Goal: Information Seeking & Learning: Learn about a topic

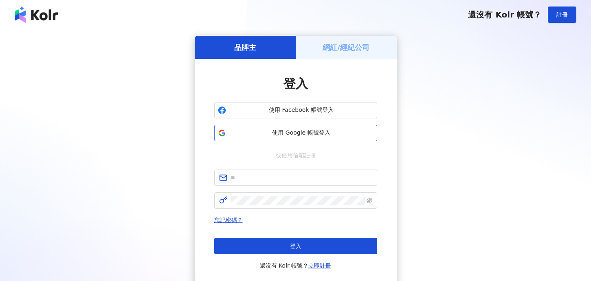
click at [260, 134] on span "使用 Google 帳號登入" at bounding box center [301, 133] width 144 height 8
click at [265, 132] on span "使用 Google 帳號登入" at bounding box center [301, 133] width 144 height 8
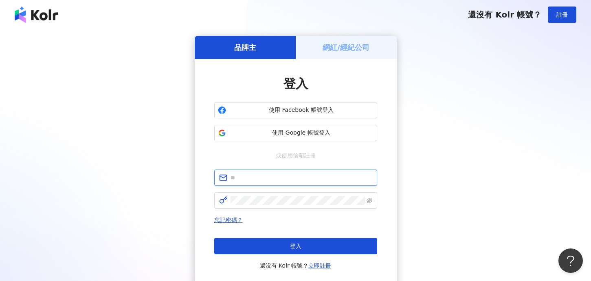
click at [254, 174] on input "text" at bounding box center [302, 178] width 142 height 9
type input "**********"
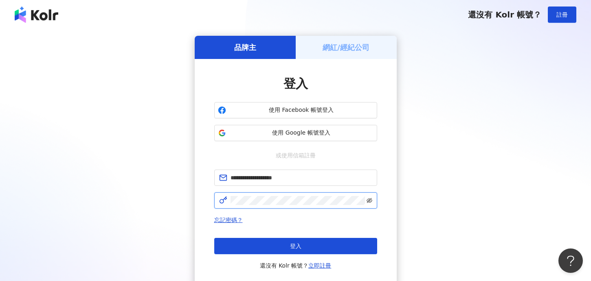
click at [367, 202] on icon "eye-invisible" at bounding box center [370, 201] width 6 height 6
click button "登入" at bounding box center [295, 246] width 163 height 16
